Goal: Navigation & Orientation: Find specific page/section

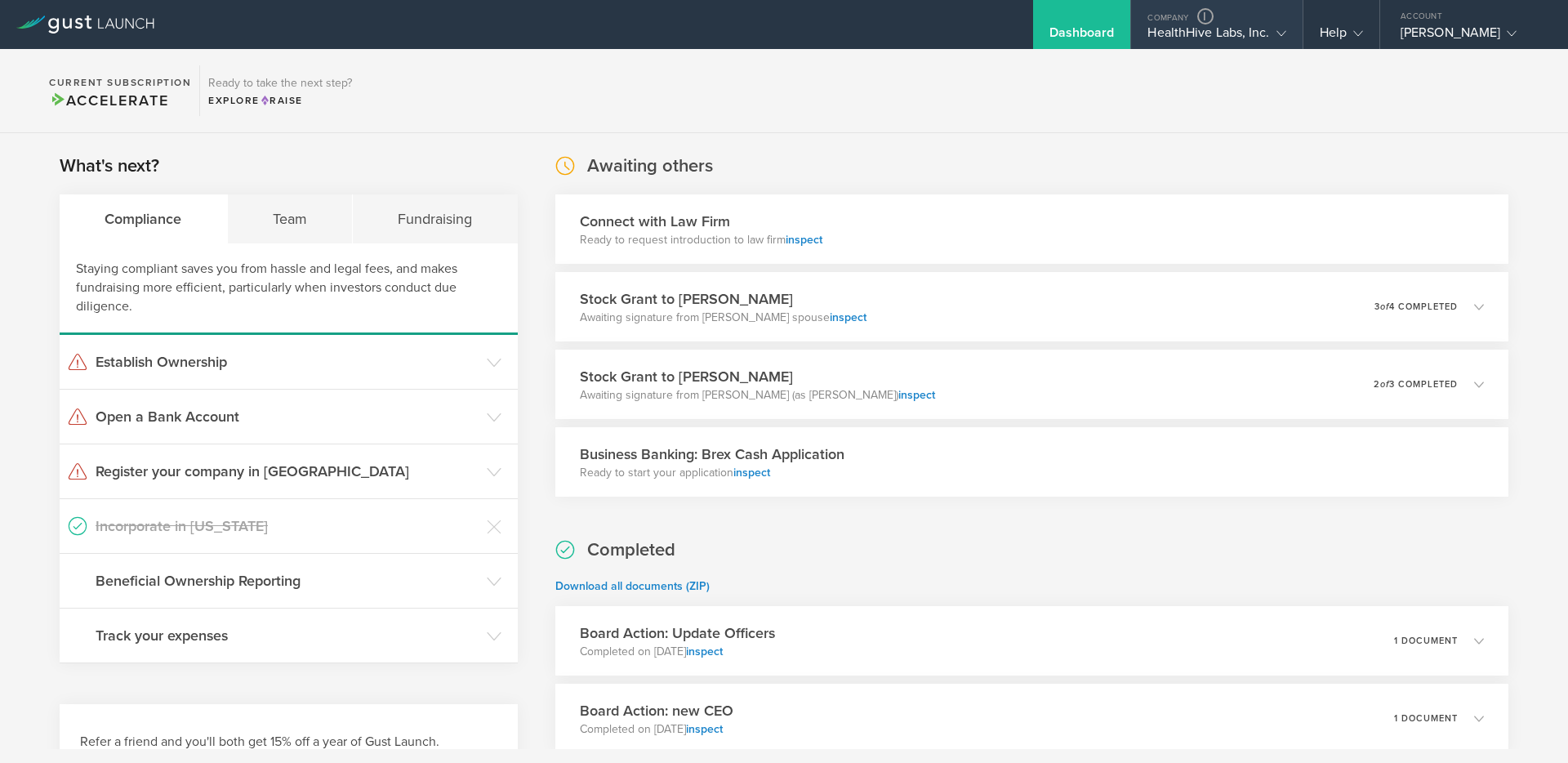
click at [1198, 32] on div "HealthHive Labs, Inc." at bounding box center [1216, 36] width 138 height 24
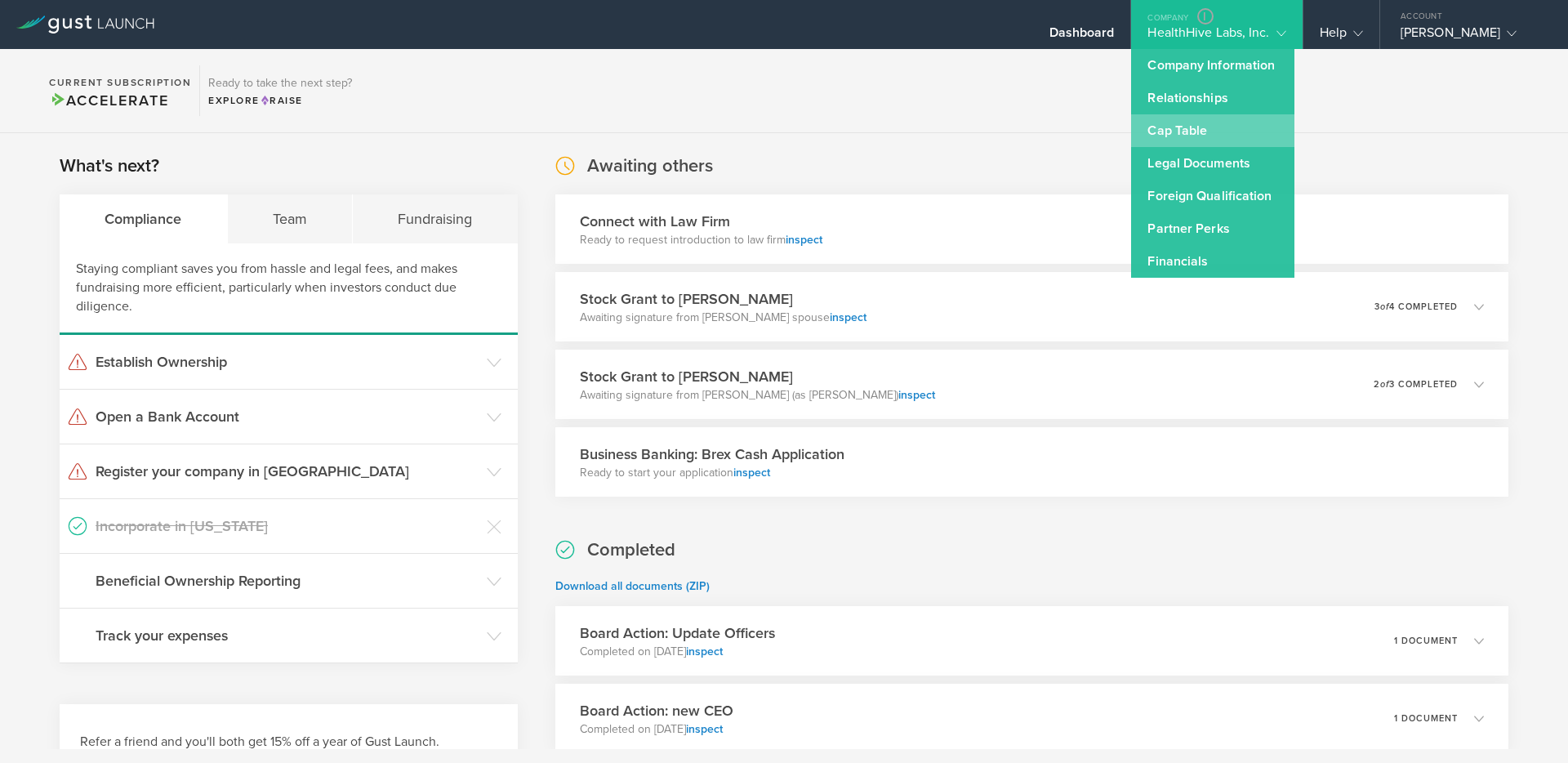
click at [1197, 137] on link "Cap Table" at bounding box center [1213, 131] width 164 height 33
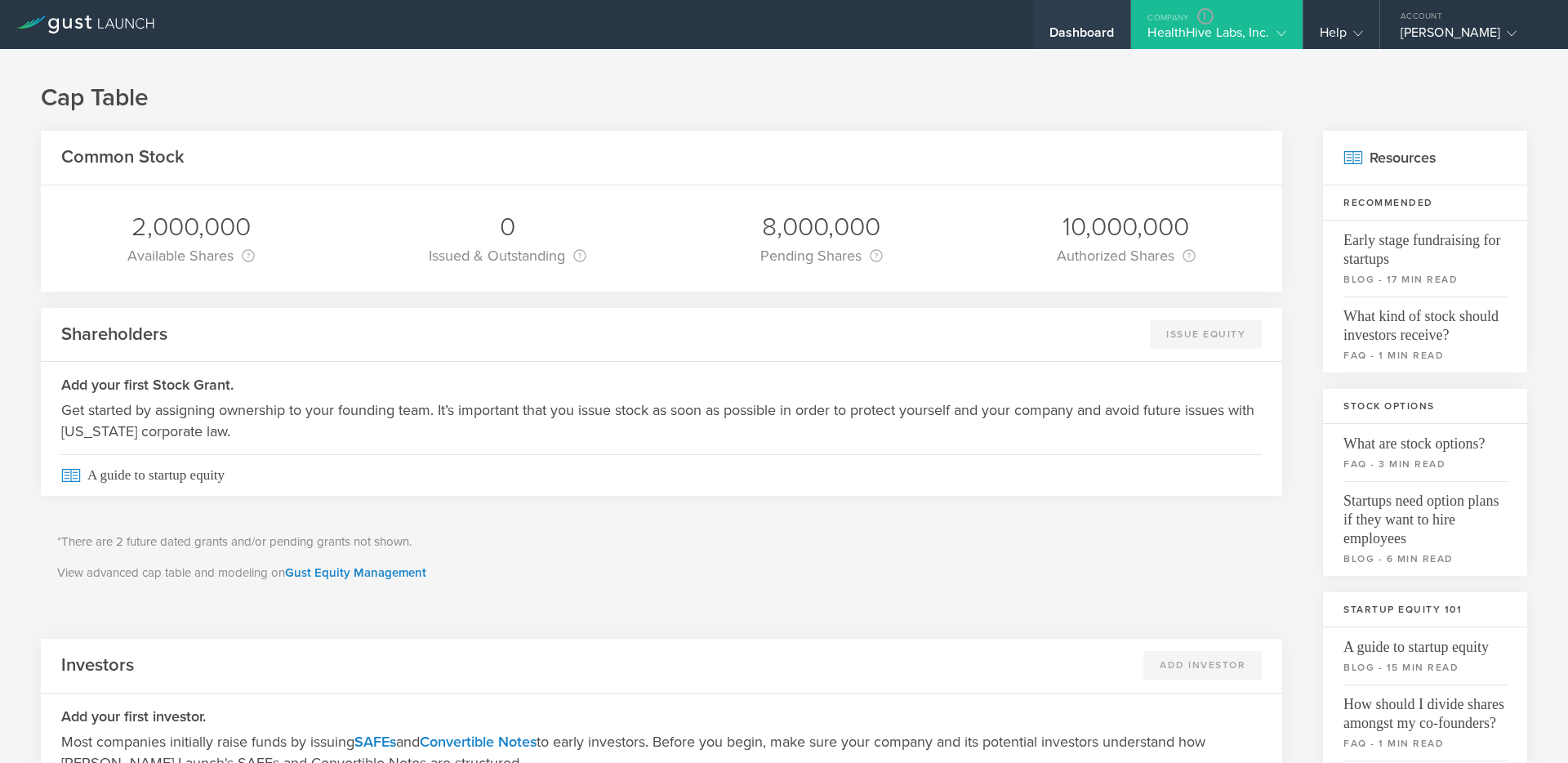
click at [1104, 33] on div "Dashboard" at bounding box center [1082, 36] width 65 height 24
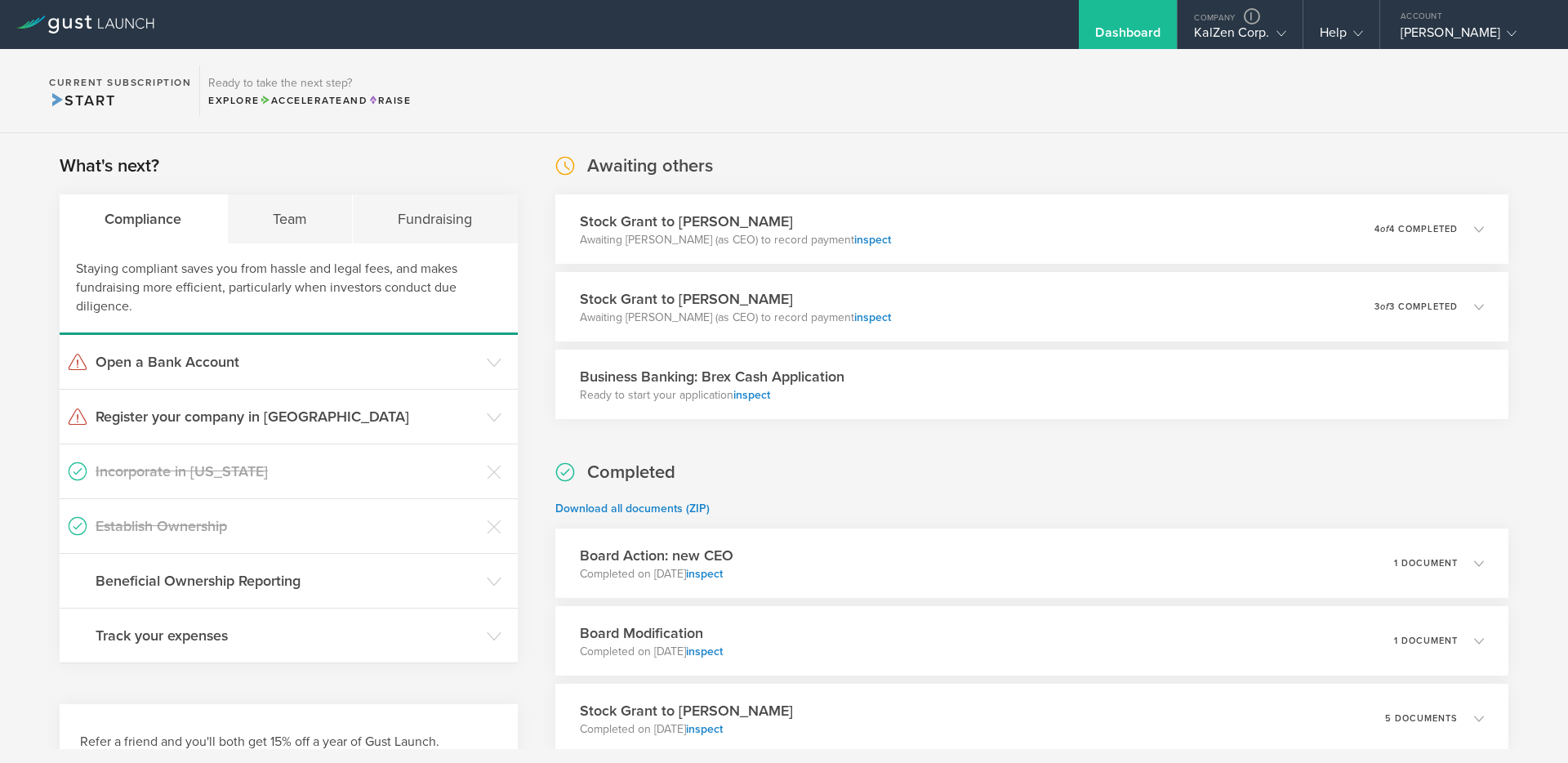
click at [946, 140] on div "What's next? Compliance Team Fundraising Staying compliant saves you from hassl…" at bounding box center [784, 611] width 1568 height 956
click at [790, 573] on div "Board Action: new CEO Completed on Sep 8, 2025 inspect 1 document" at bounding box center [1032, 563] width 973 height 71
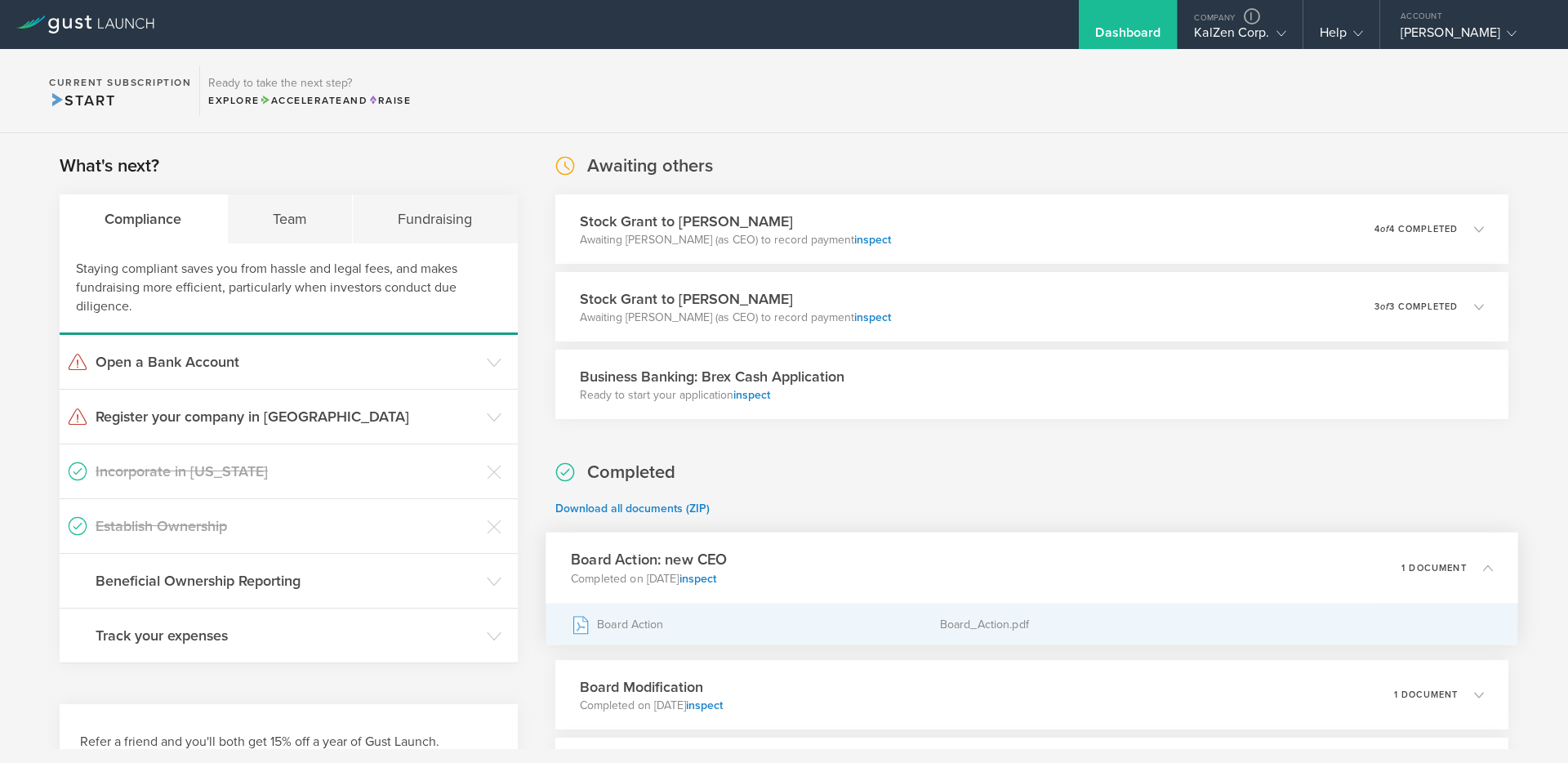
click at [639, 631] on div "Board Action" at bounding box center [755, 624] width 370 height 41
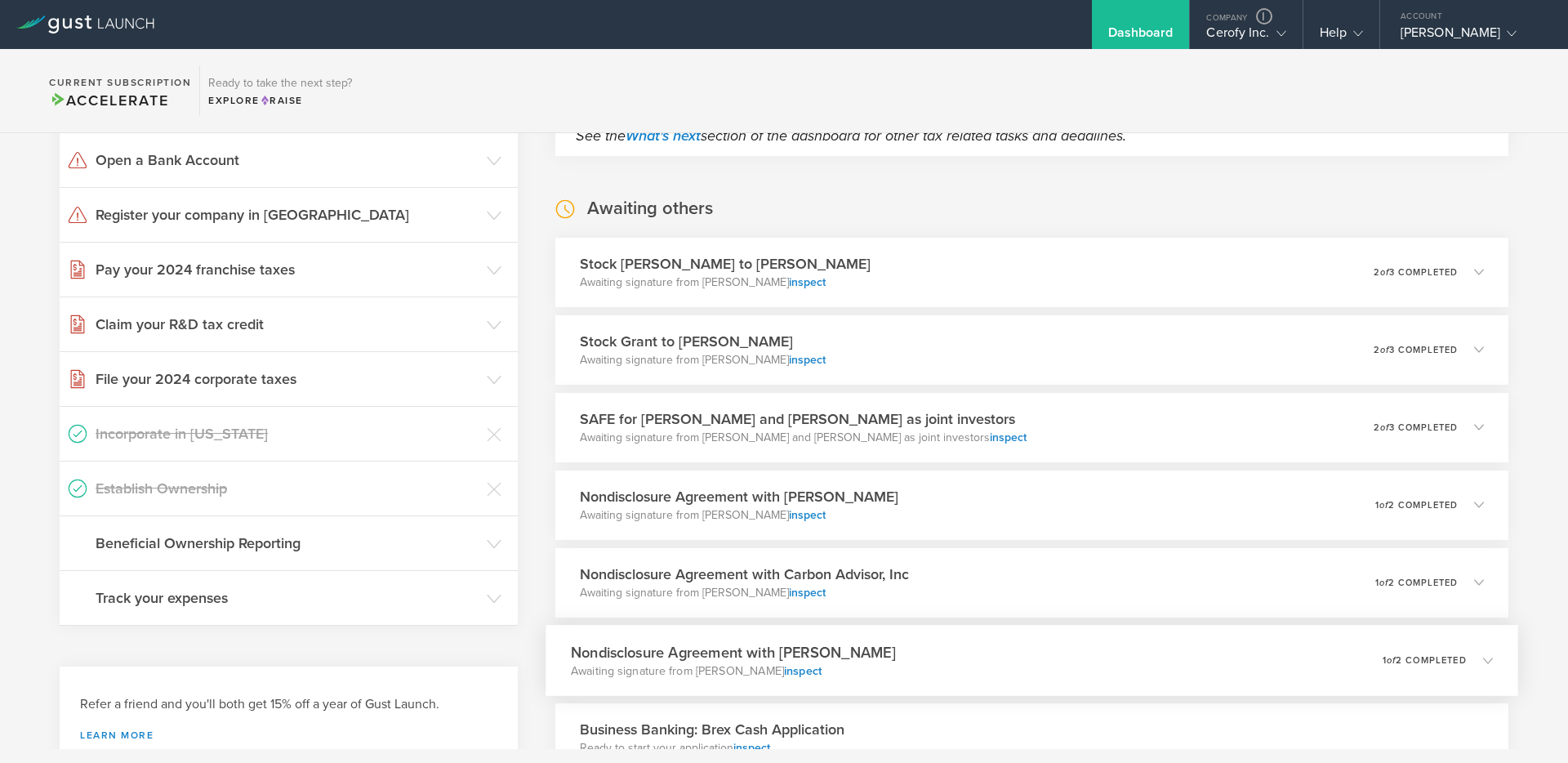
scroll to position [134, 0]
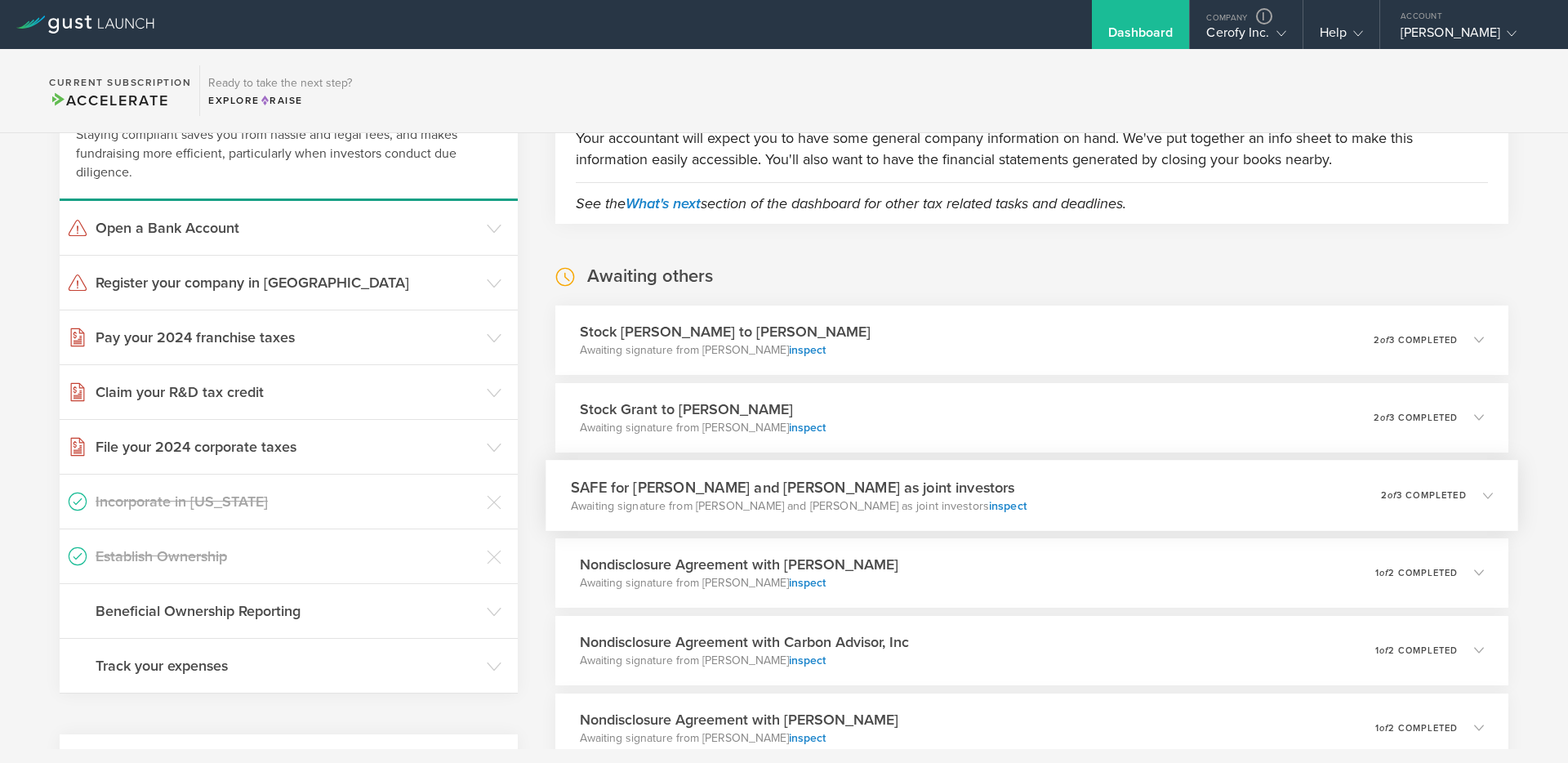
click at [1078, 488] on div "SAFE for Michael Nathan Casias and Eva Wilhelm as joint investors Awaiting sign…" at bounding box center [1032, 495] width 973 height 71
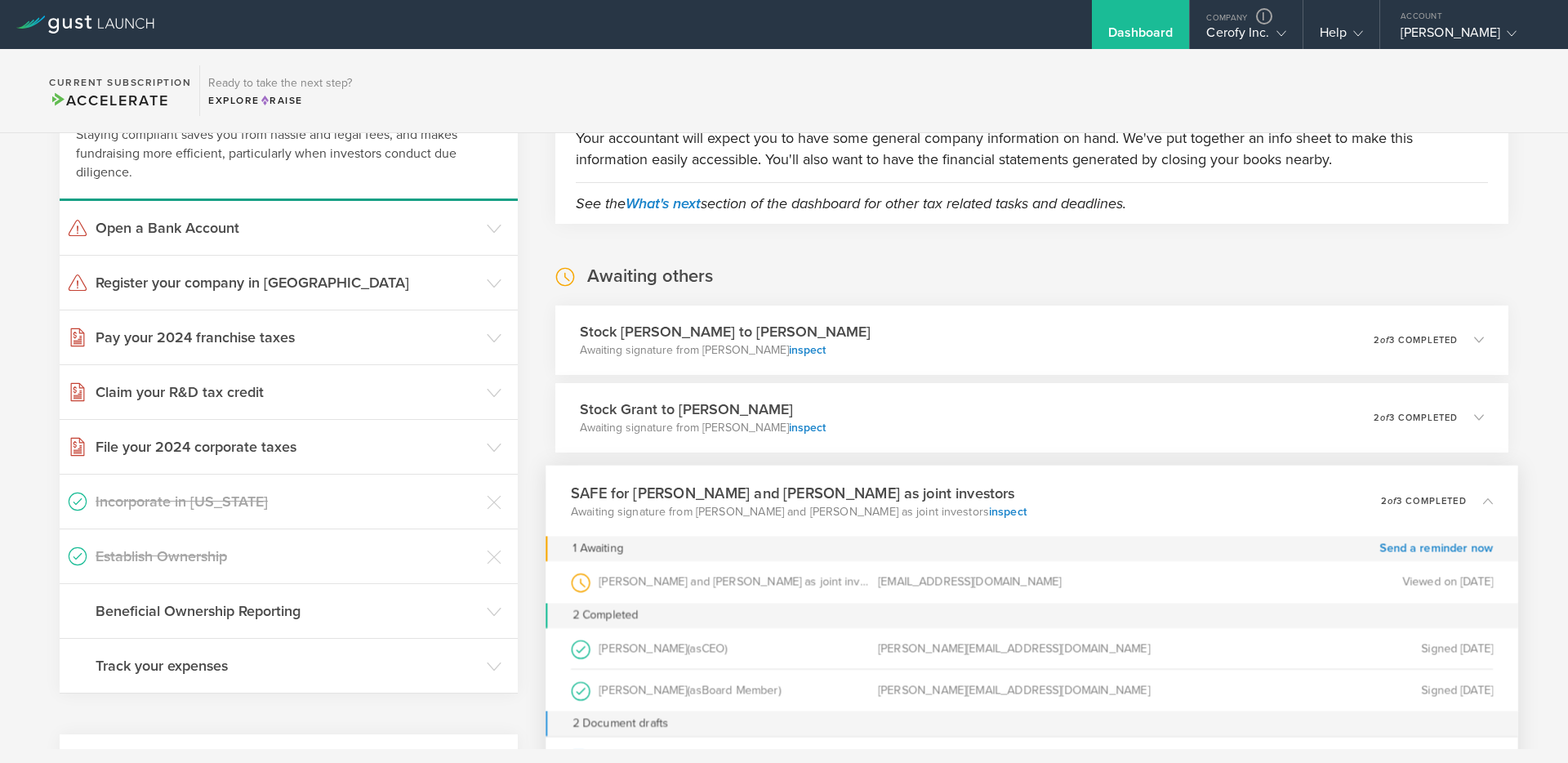
scroll to position [361, 0]
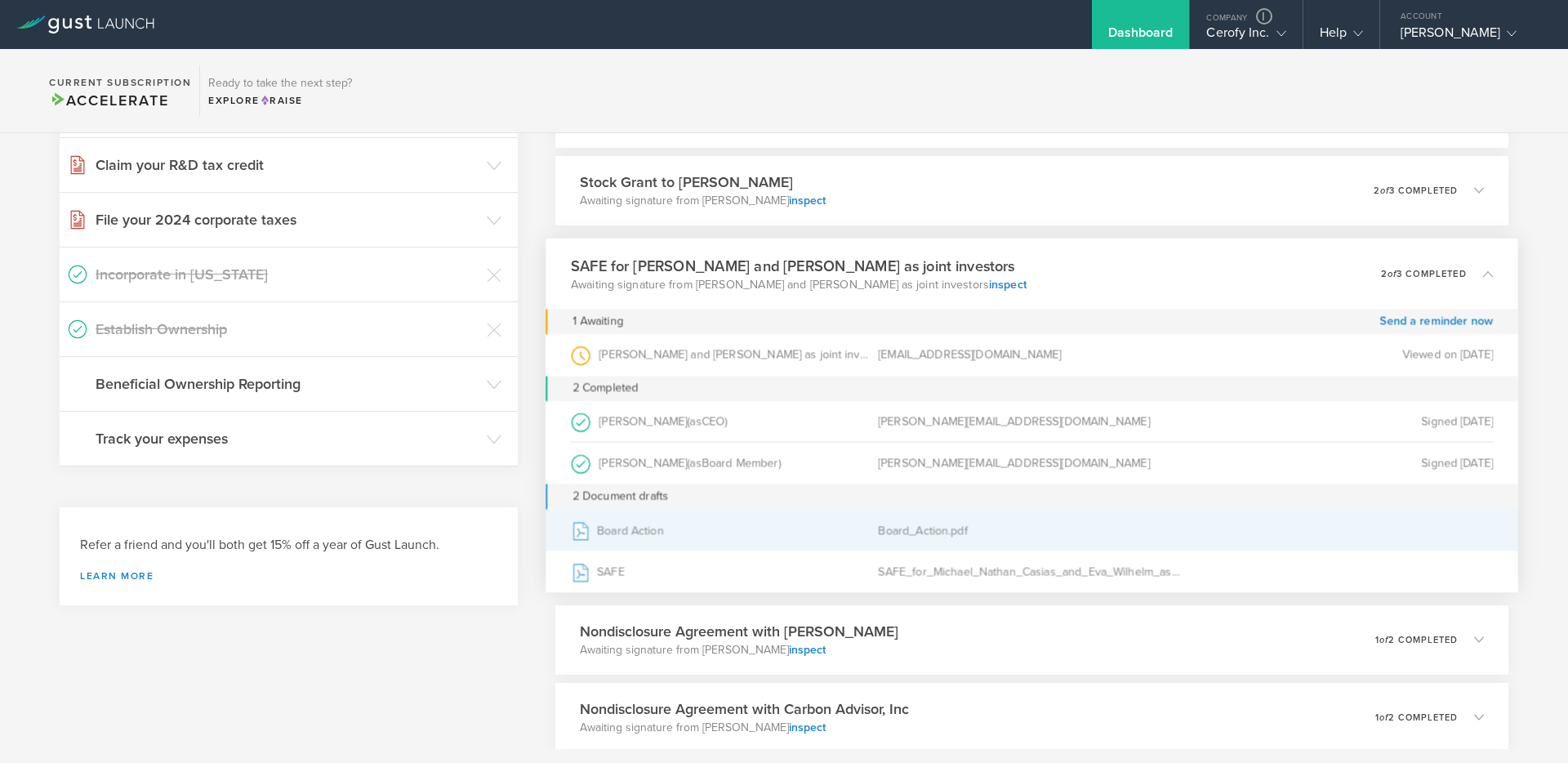
click at [628, 534] on div "Board Action" at bounding box center [724, 531] width 307 height 41
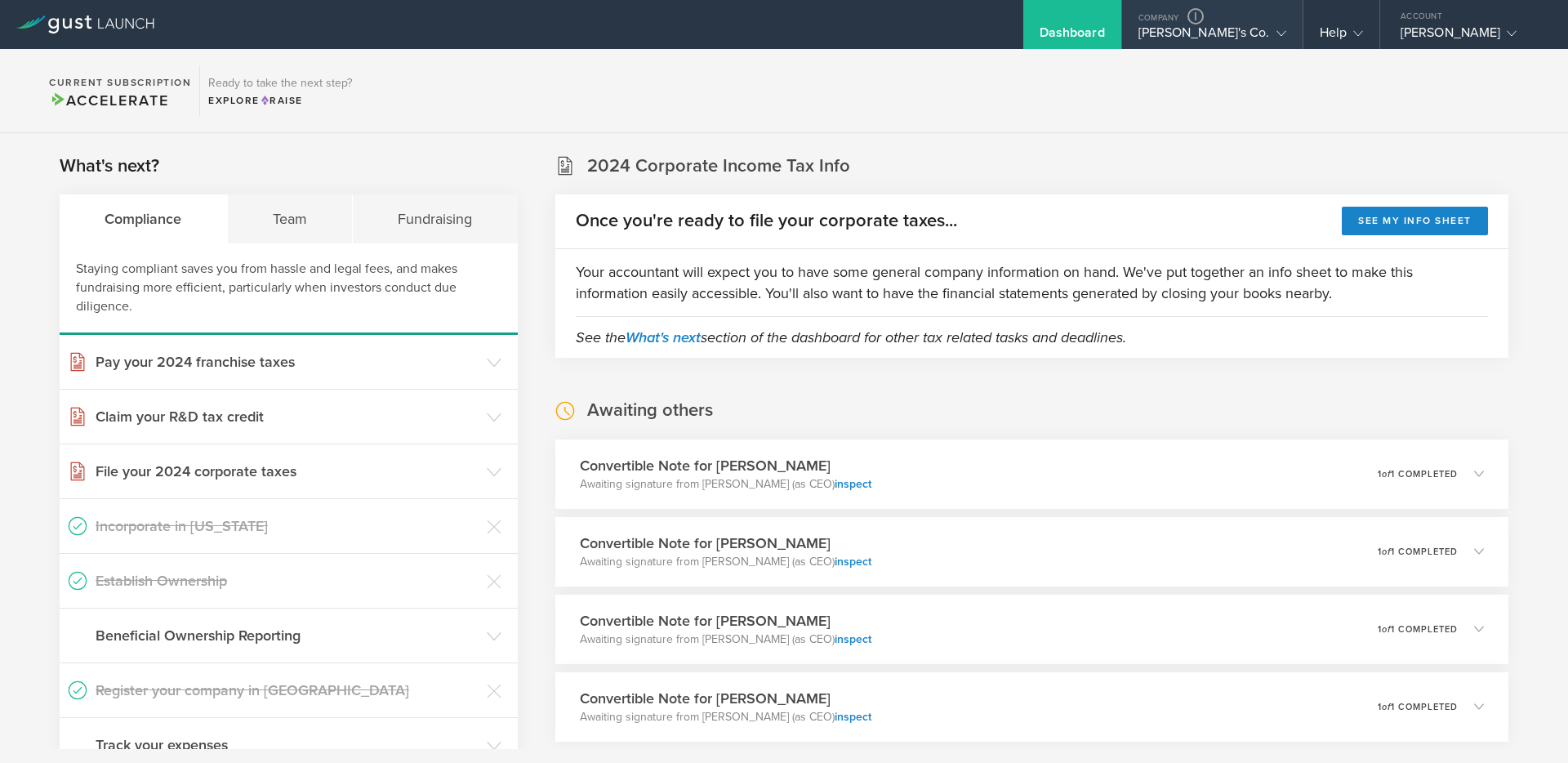
click at [1230, 36] on div "[PERSON_NAME]'s Co." at bounding box center [1212, 36] width 148 height 24
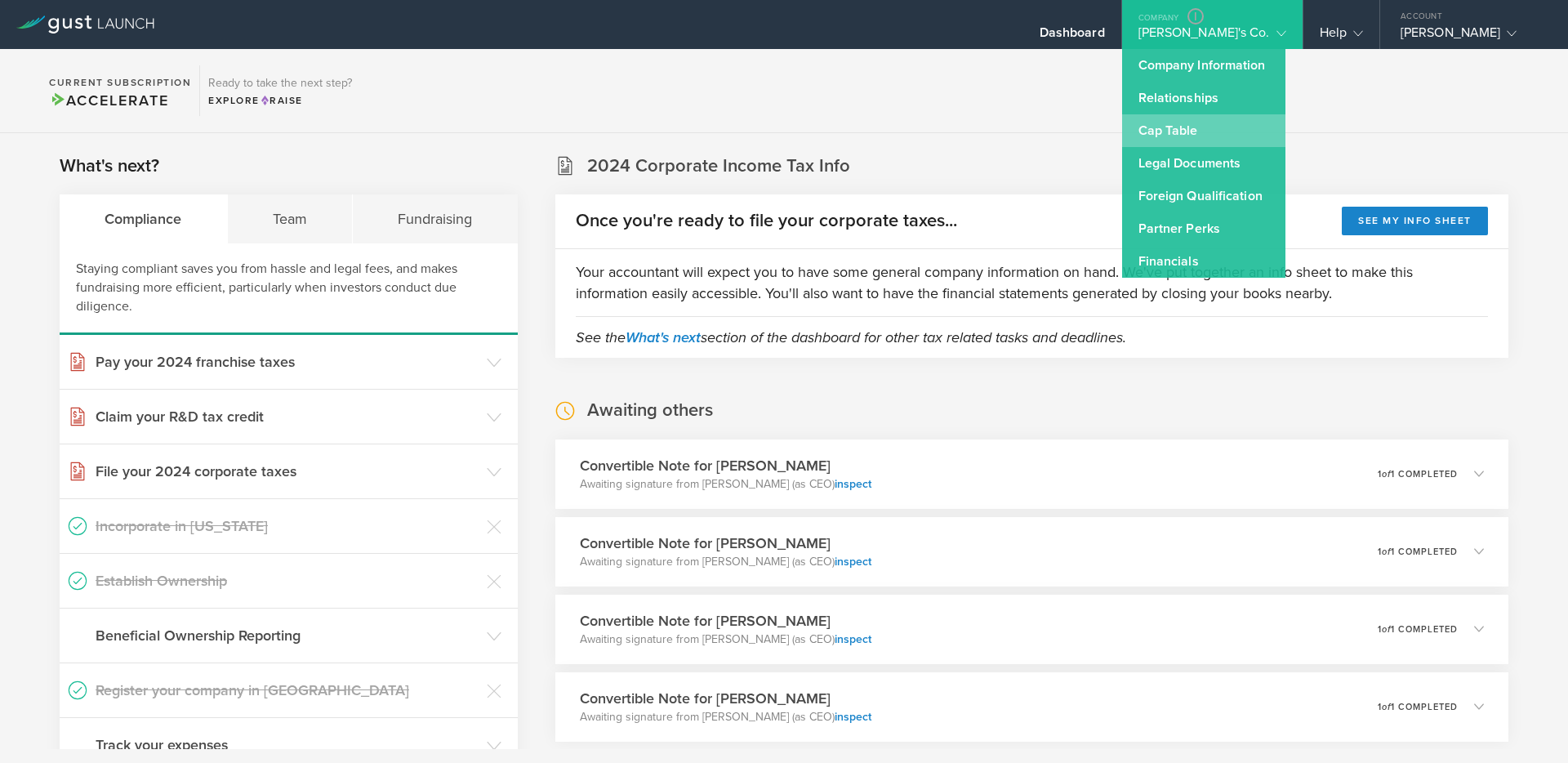
click at [1223, 133] on link "Cap Table" at bounding box center [1204, 131] width 164 height 33
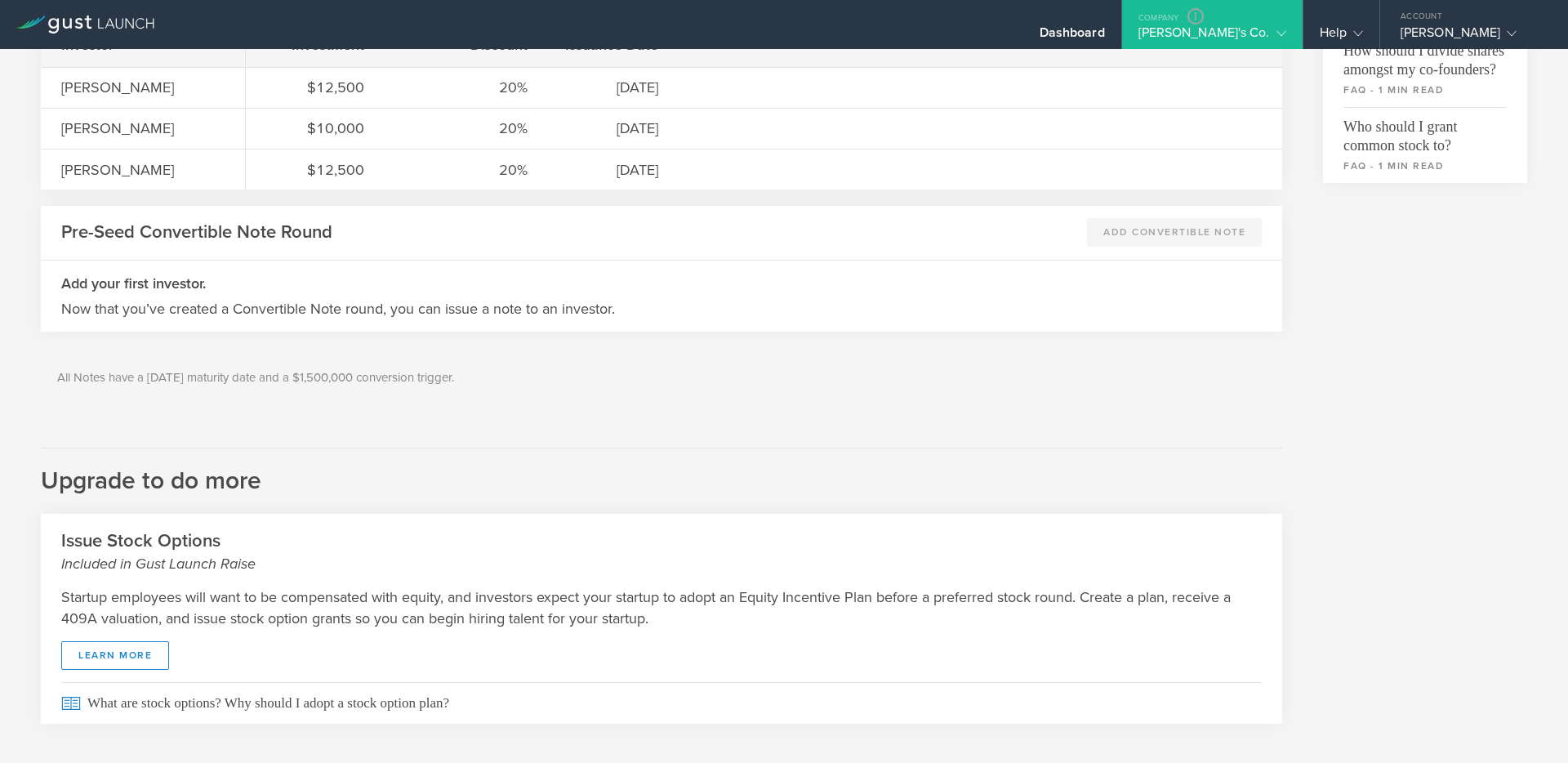
scroll to position [672, 0]
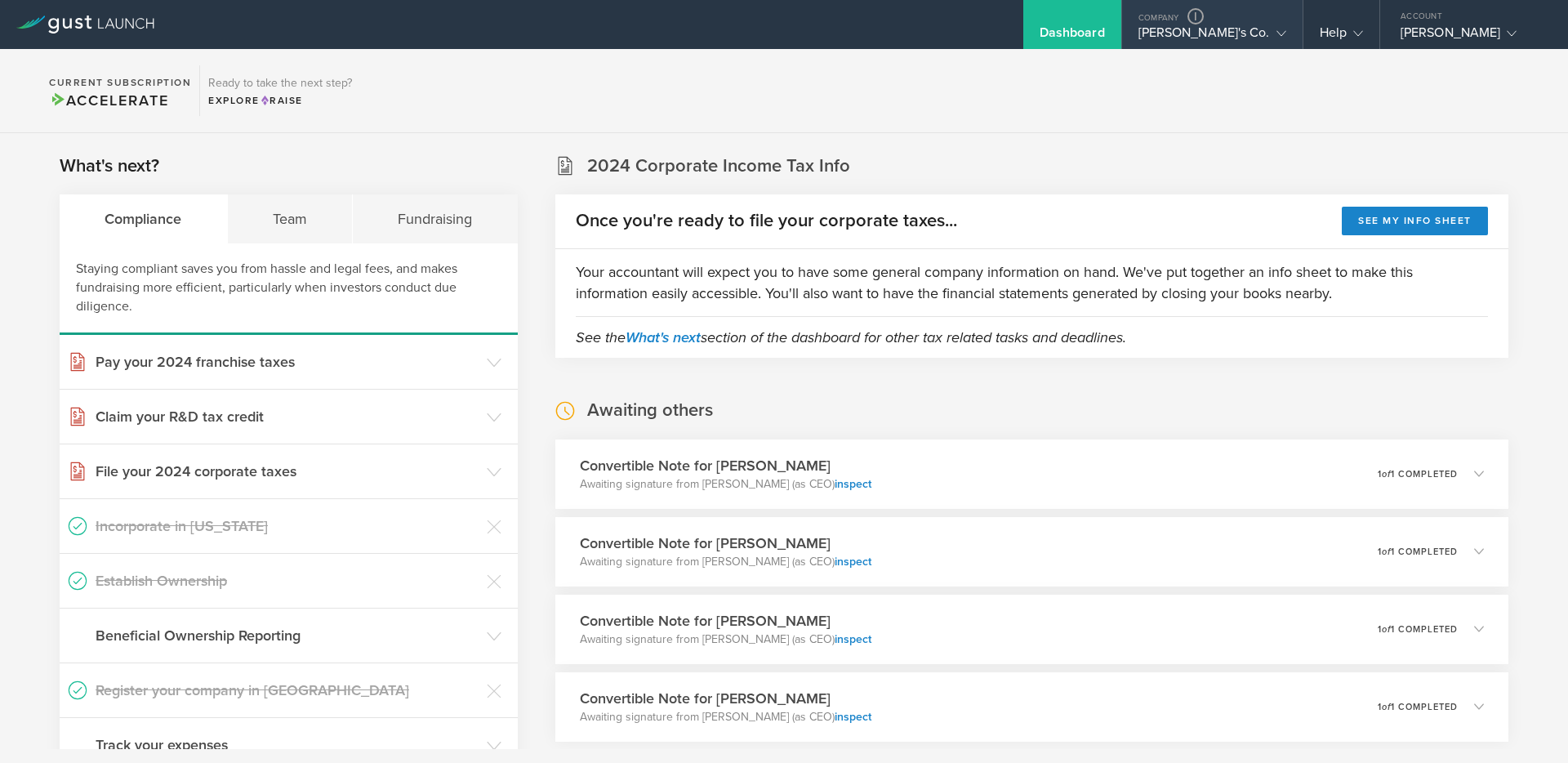
click at [1257, 31] on div "[PERSON_NAME]'s Co." at bounding box center [1212, 36] width 148 height 24
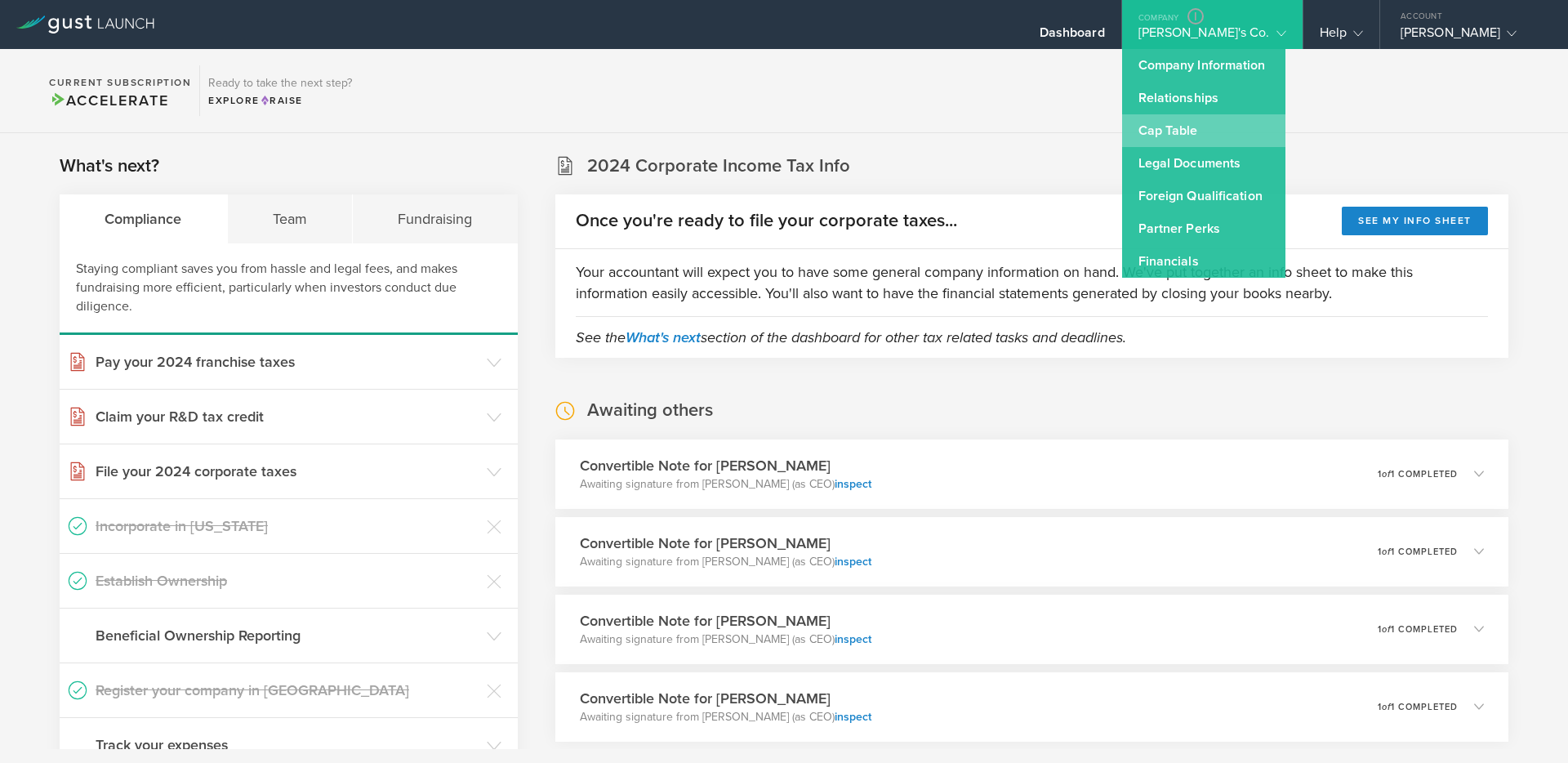
click at [1218, 133] on link "Cap Table" at bounding box center [1204, 131] width 164 height 33
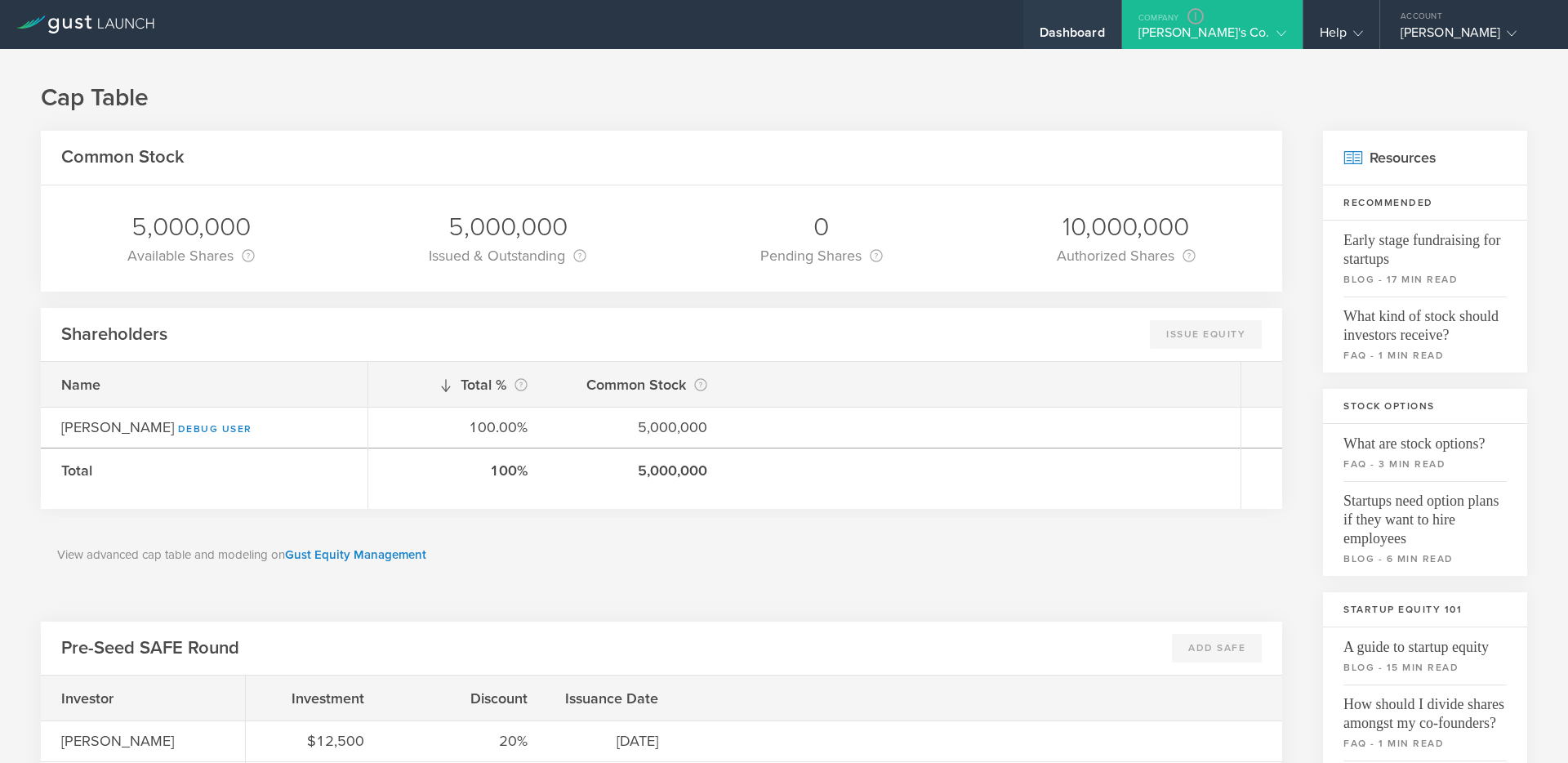
click at [1105, 40] on div "Dashboard" at bounding box center [1072, 36] width 65 height 24
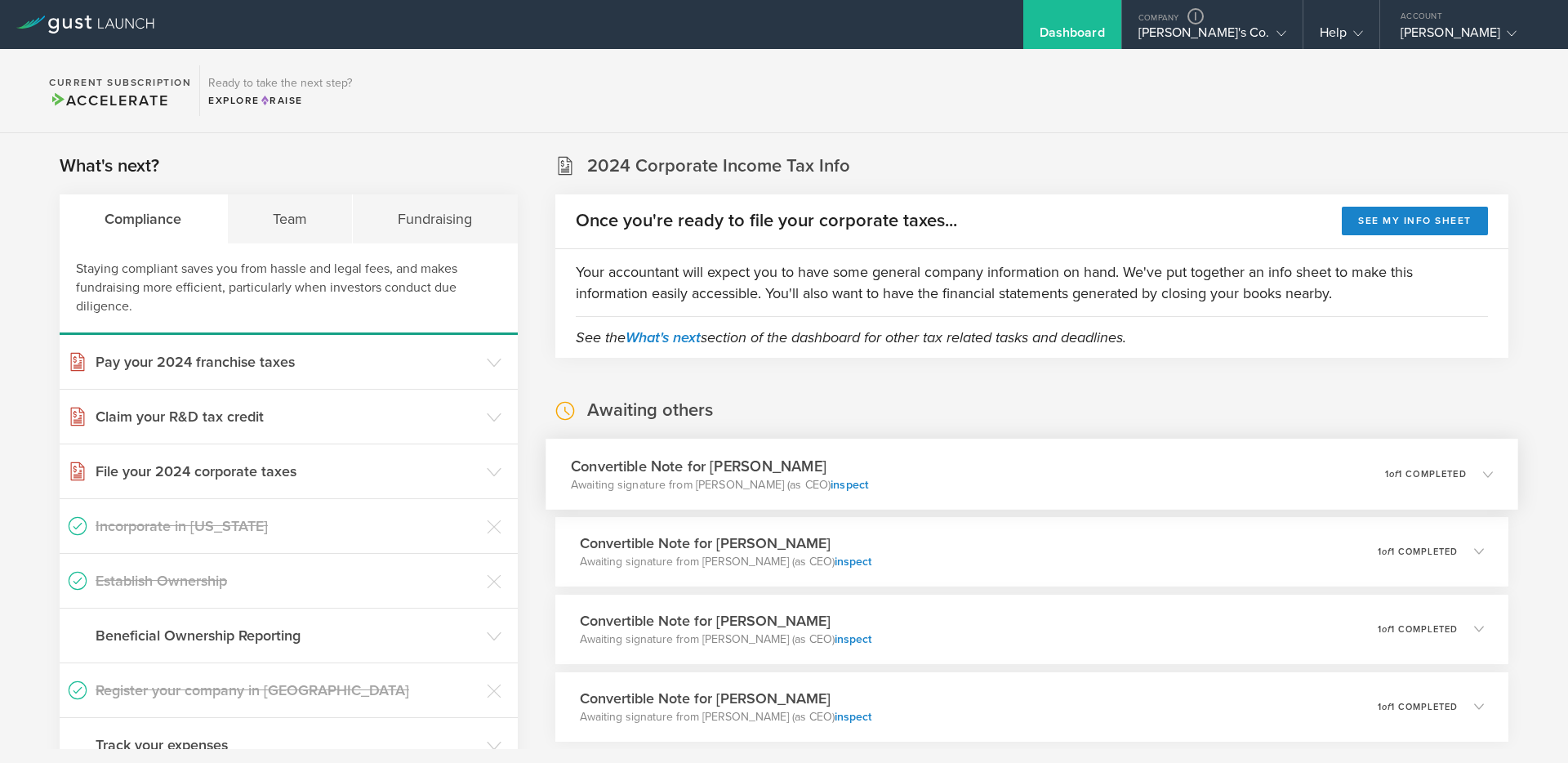
scroll to position [191, 0]
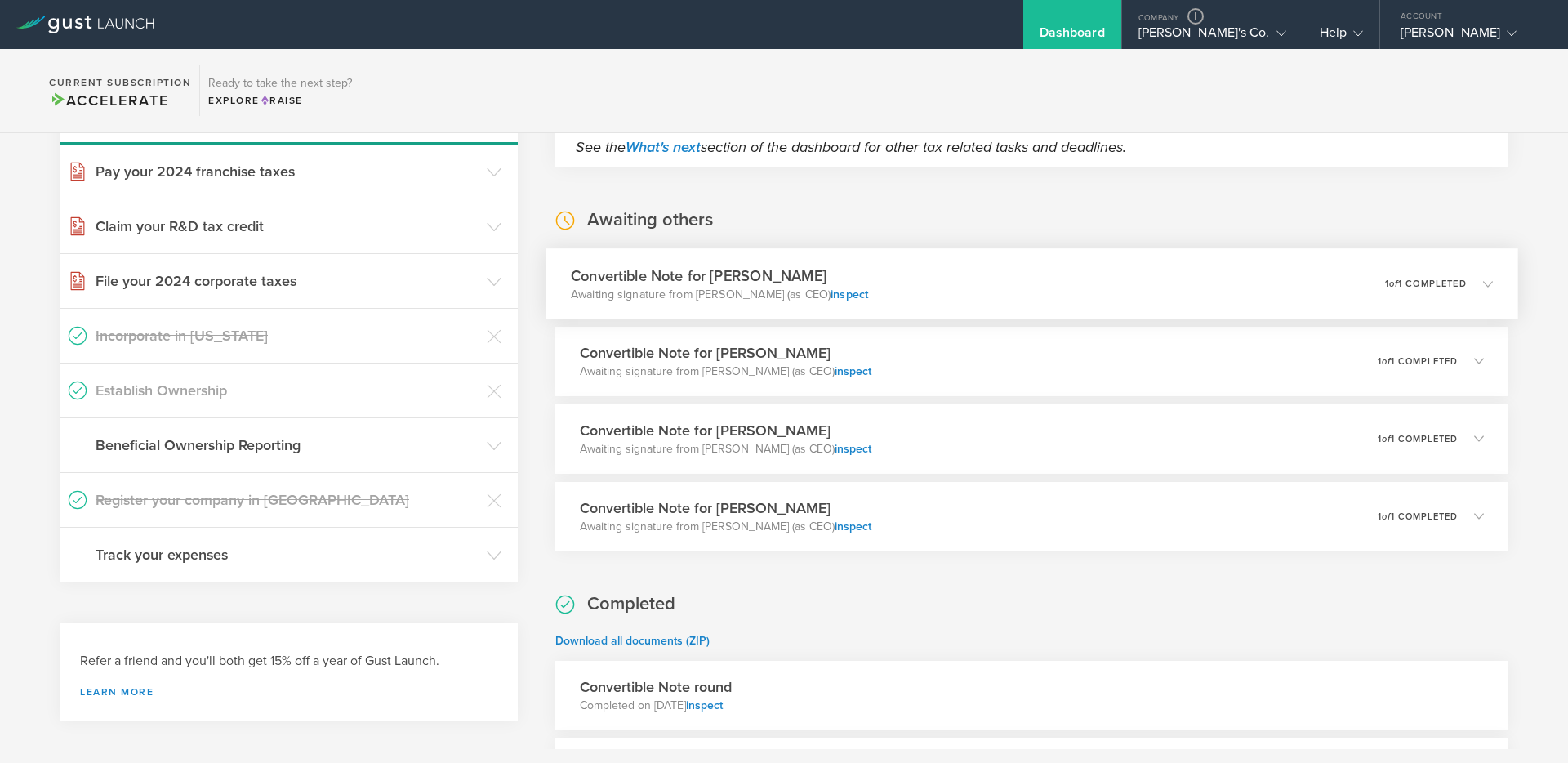
click at [903, 286] on div "Convertible Note for Toni Norris Awaiting signature from Edwin w Berns Jr (as C…" at bounding box center [1032, 283] width 973 height 71
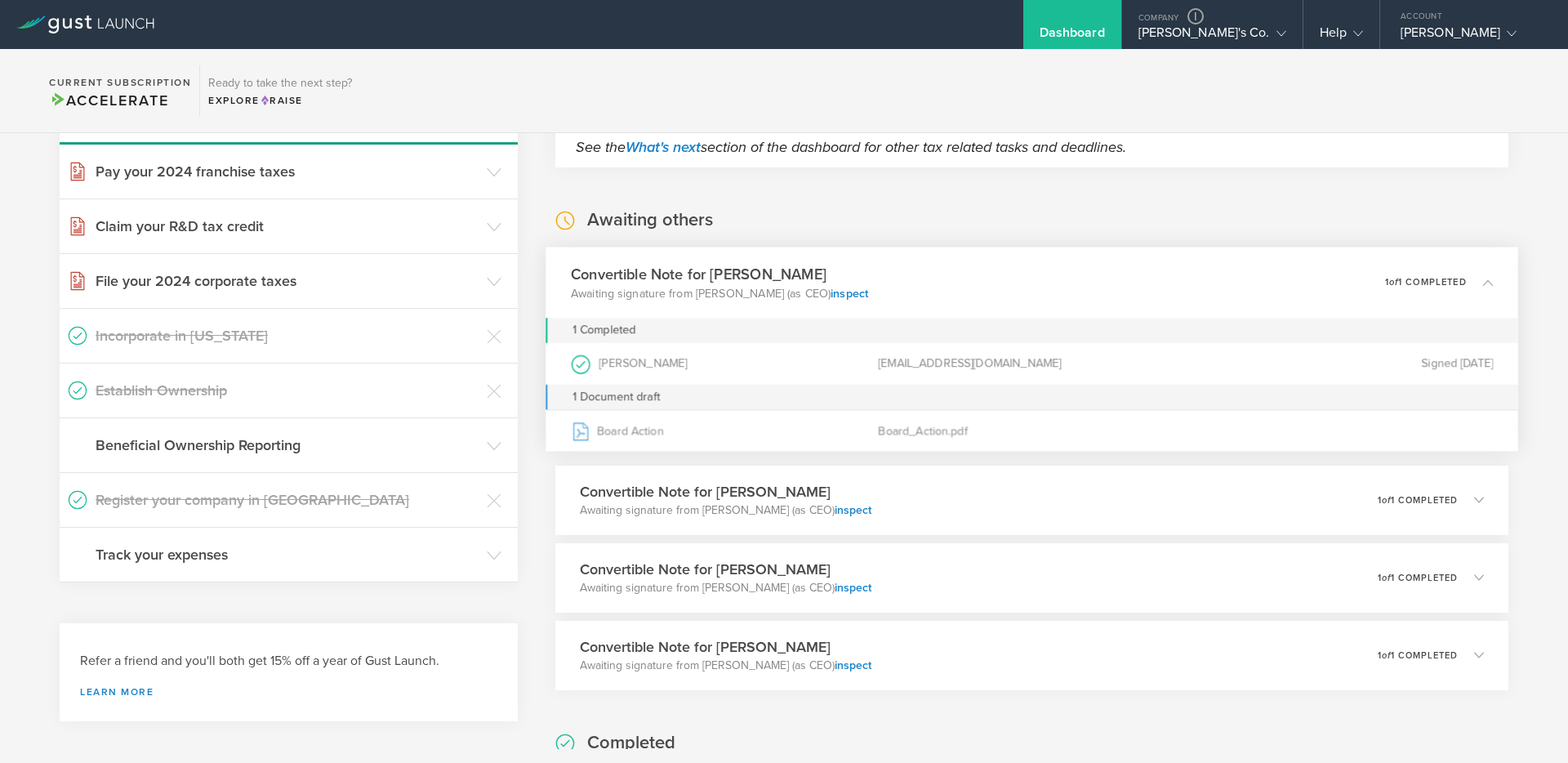
scroll to position [251, 0]
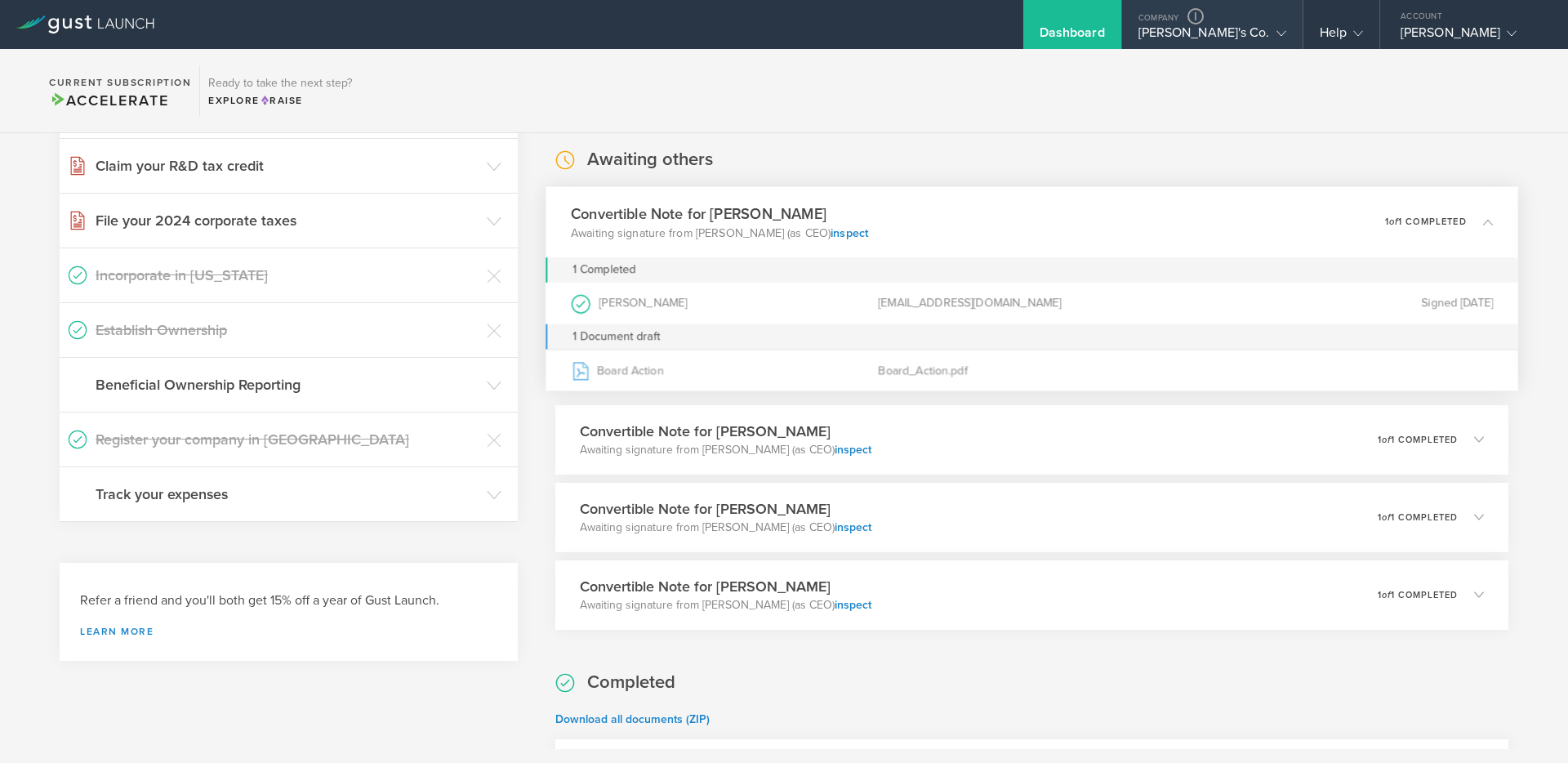
click at [1248, 36] on div "Goodwynn's Co." at bounding box center [1212, 36] width 148 height 24
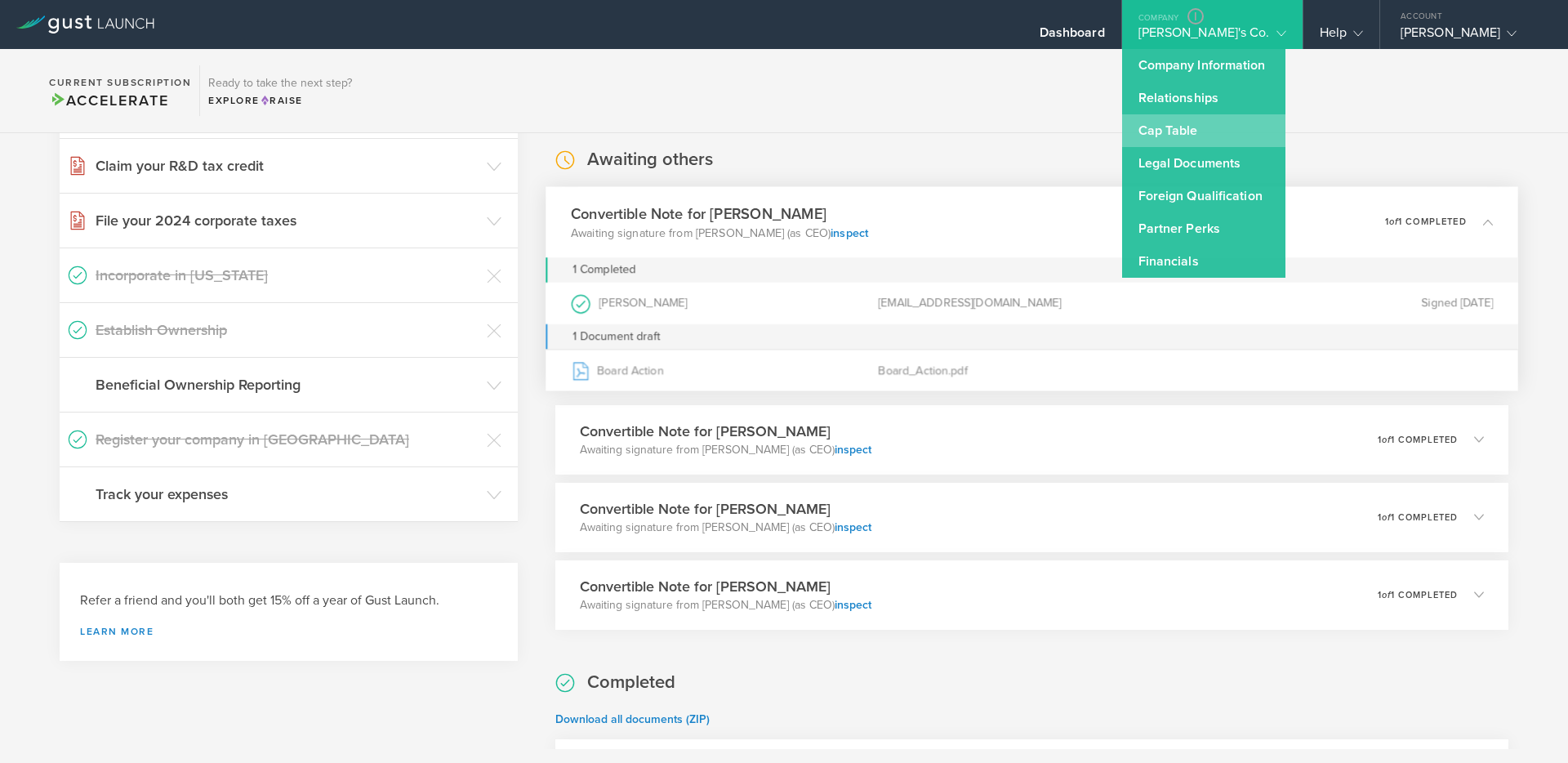
click at [1221, 133] on link "Cap Table" at bounding box center [1204, 131] width 164 height 33
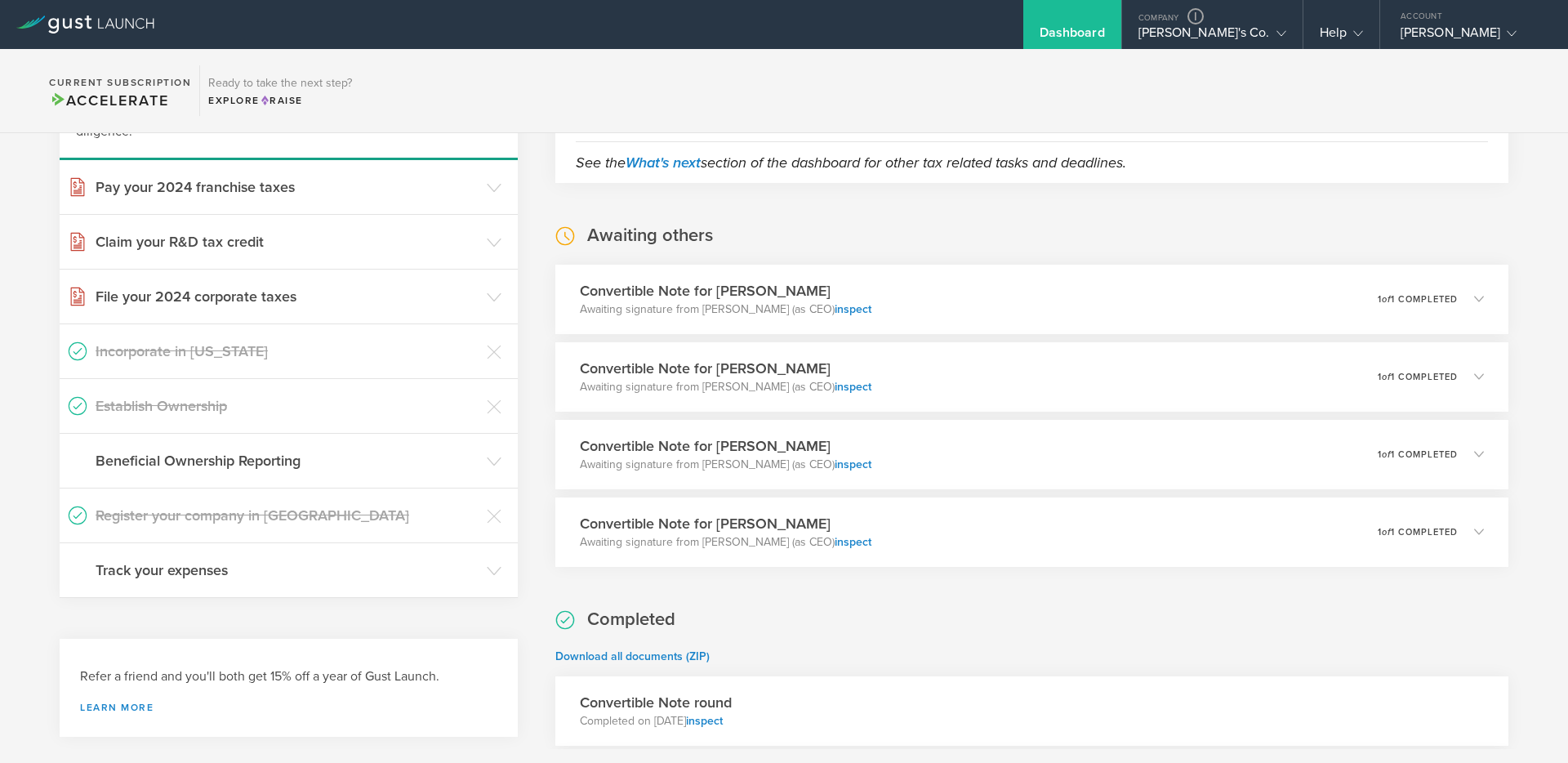
scroll to position [191, 0]
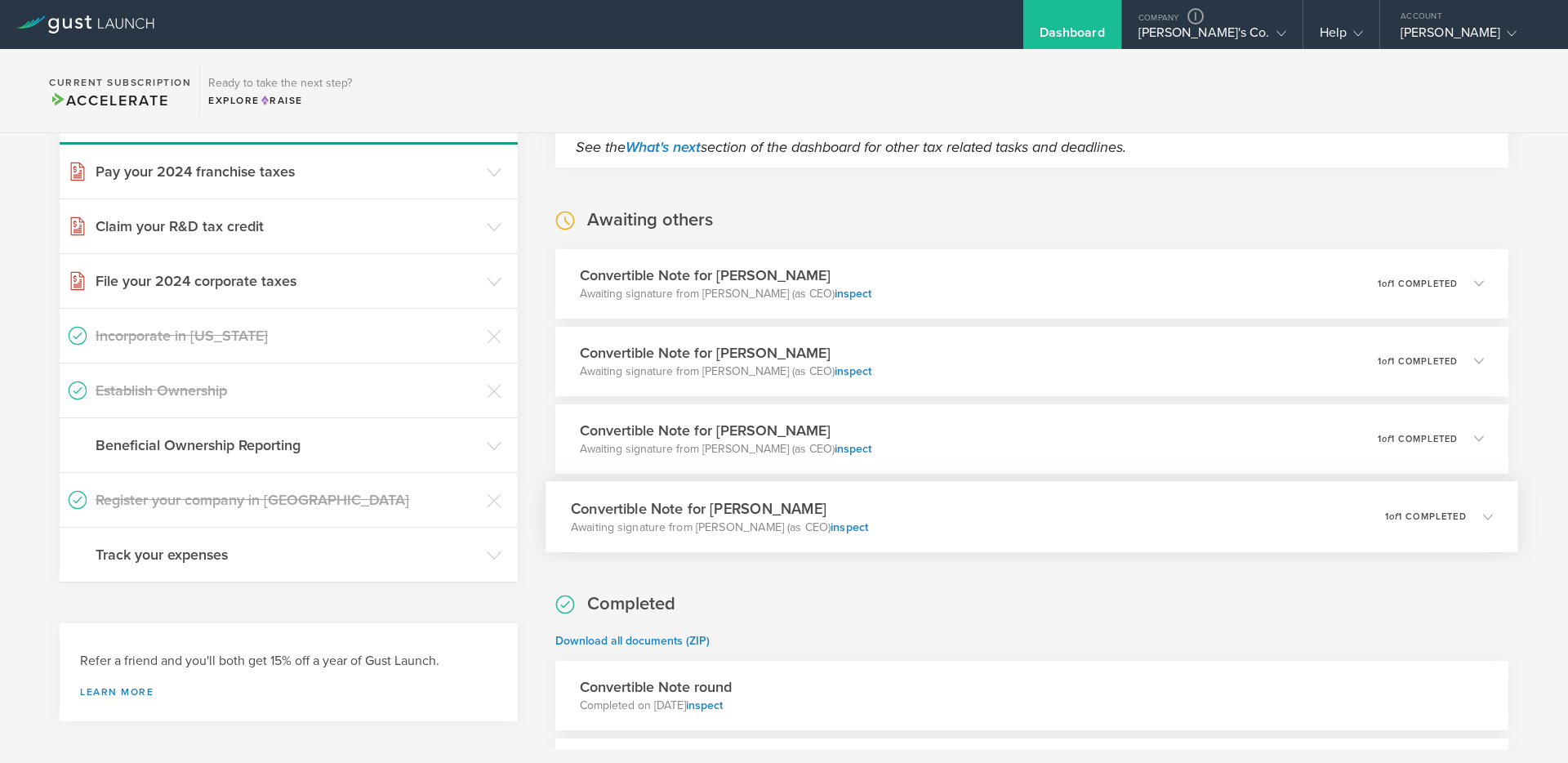
click at [913, 510] on div "Convertible Note for Edward Kinateder Awaiting signature from Edwin w Berns Jr …" at bounding box center [1032, 517] width 973 height 71
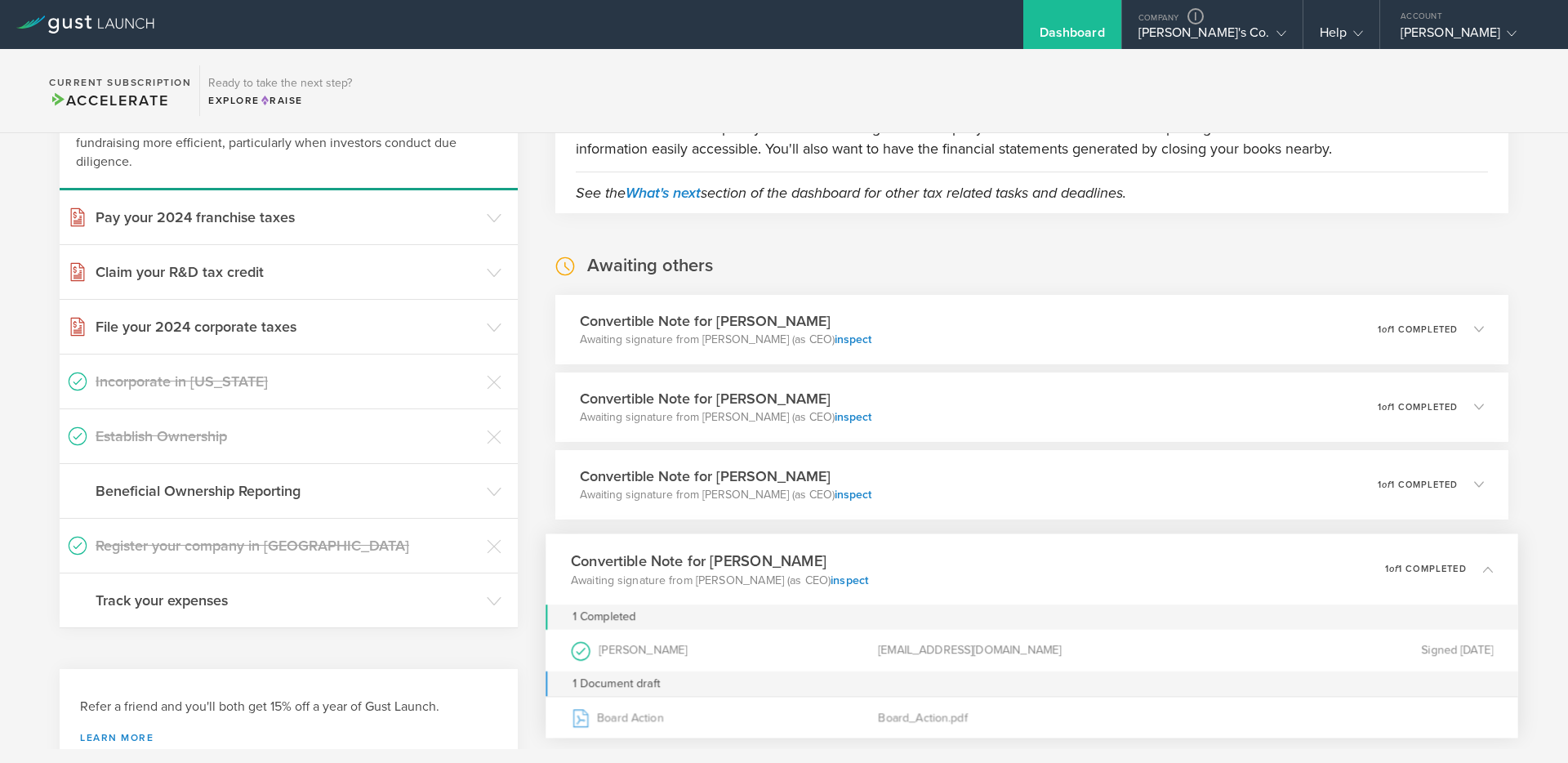
scroll to position [147, 0]
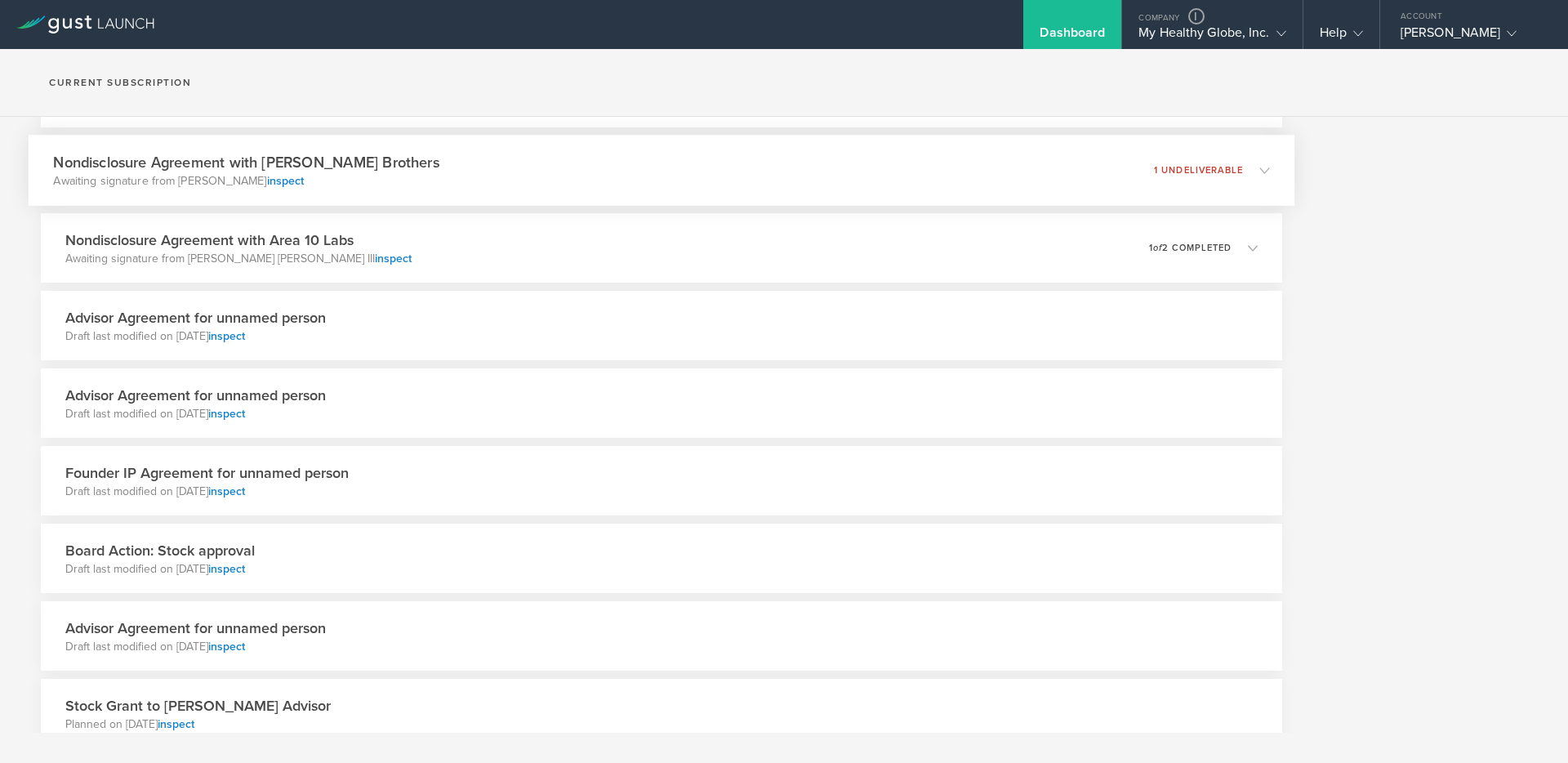
scroll to position [731, 0]
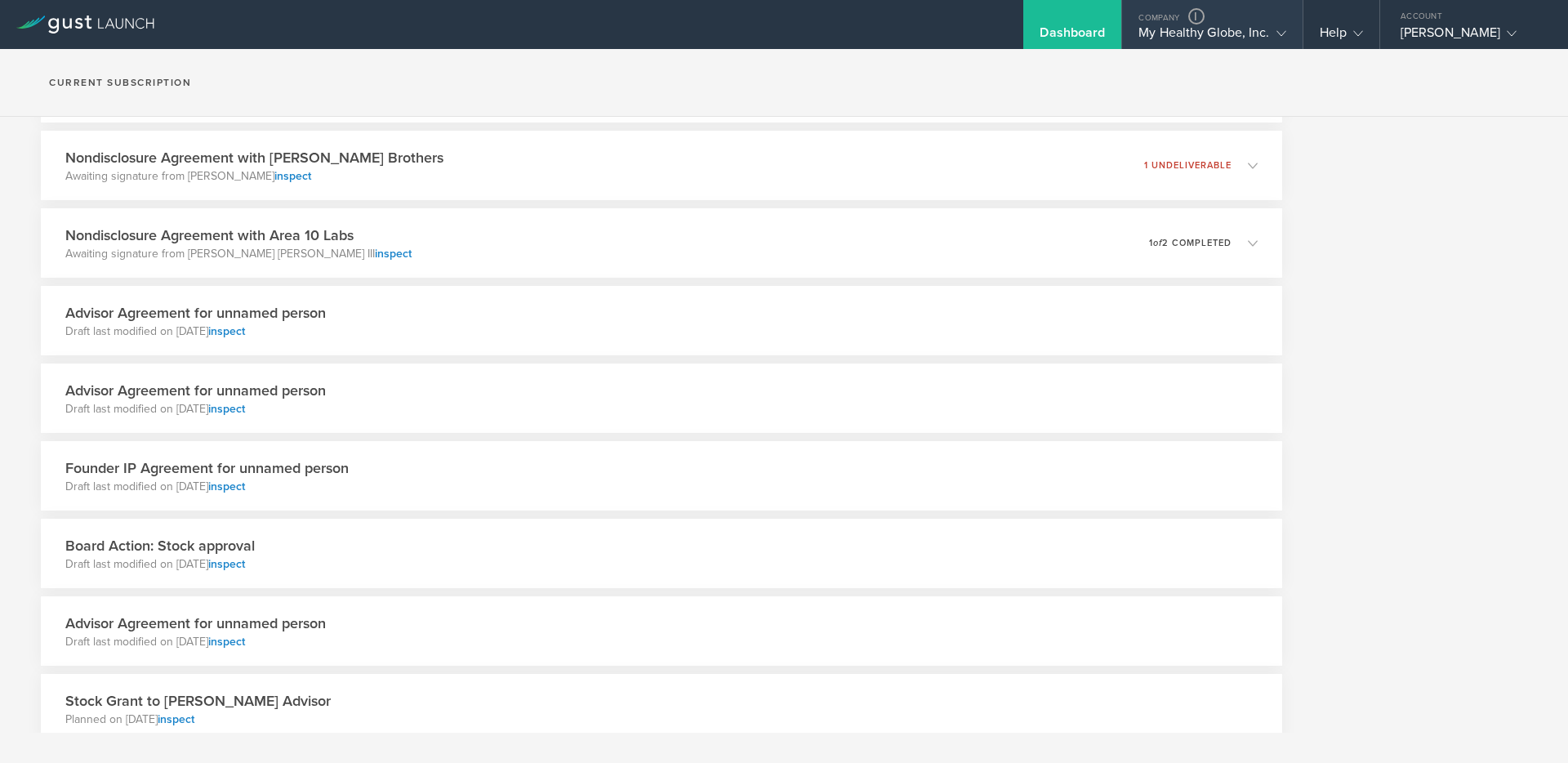
click at [1262, 42] on div "My Healthy Globe, Inc." at bounding box center [1212, 36] width 147 height 24
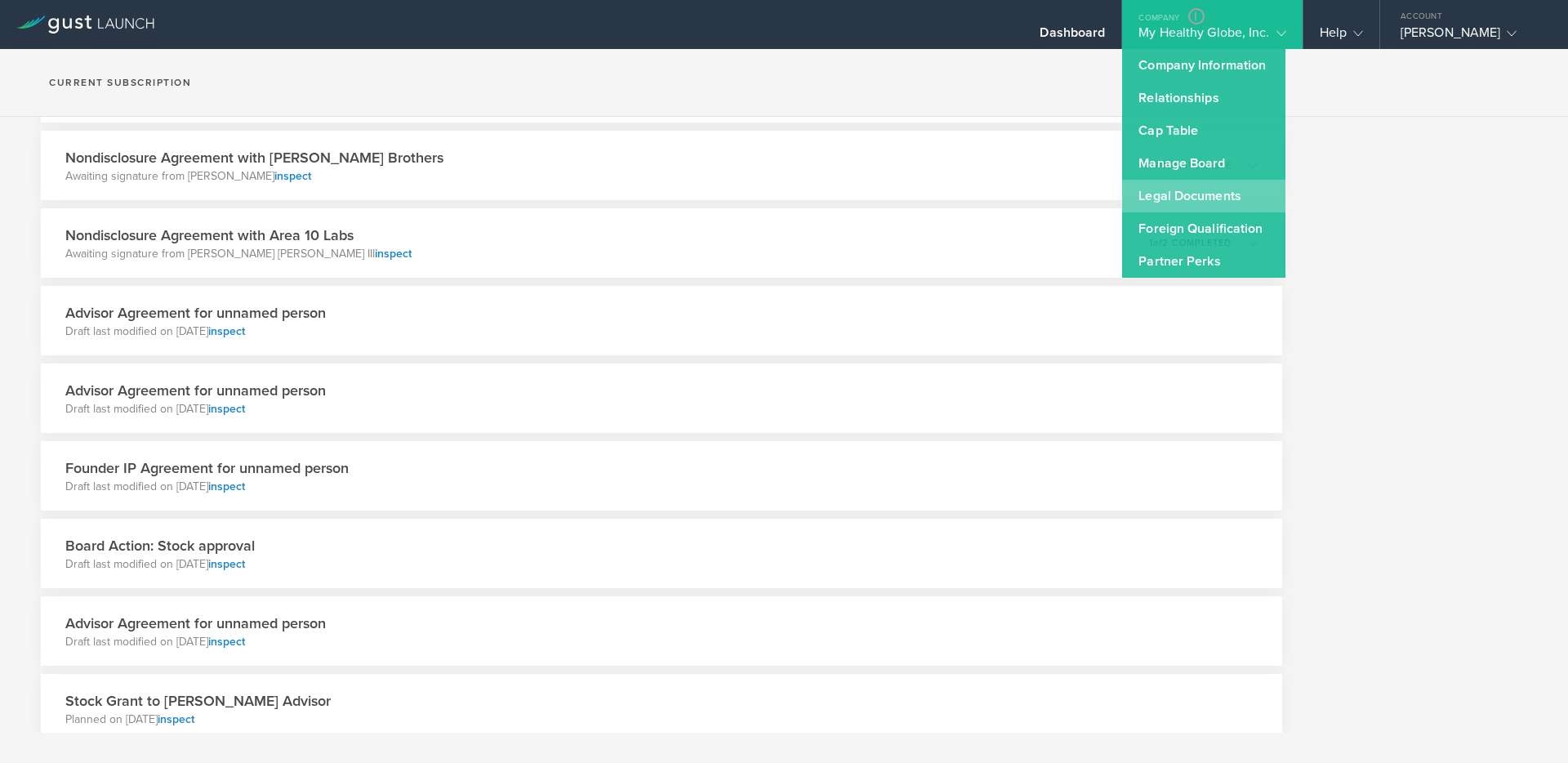
click at [1189, 200] on link "Legal Documents" at bounding box center [1204, 196] width 164 height 33
